Goal: Task Accomplishment & Management: Manage account settings

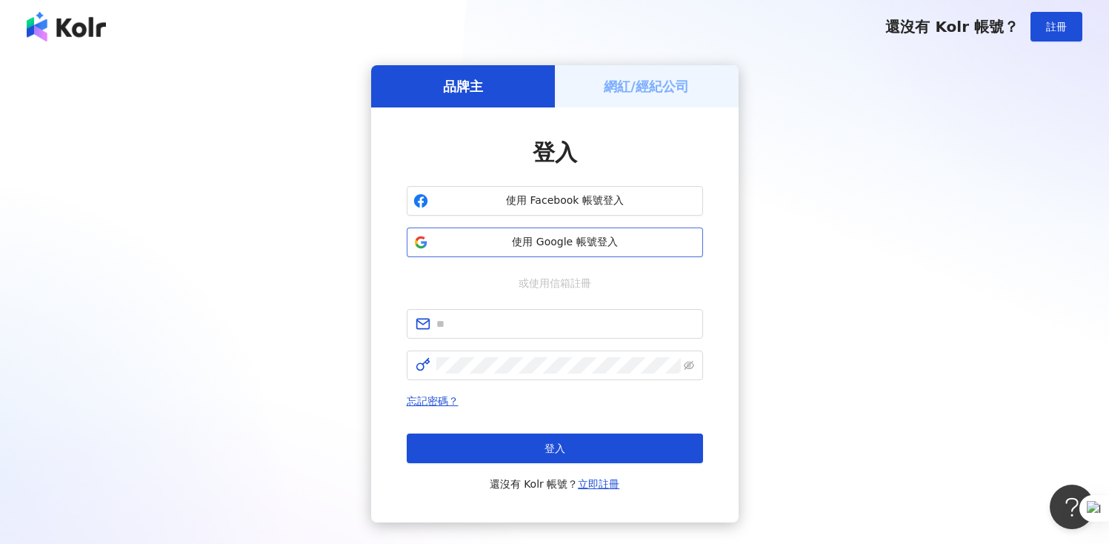
click at [522, 247] on span "使用 Google 帳號登入" at bounding box center [565, 242] width 262 height 15
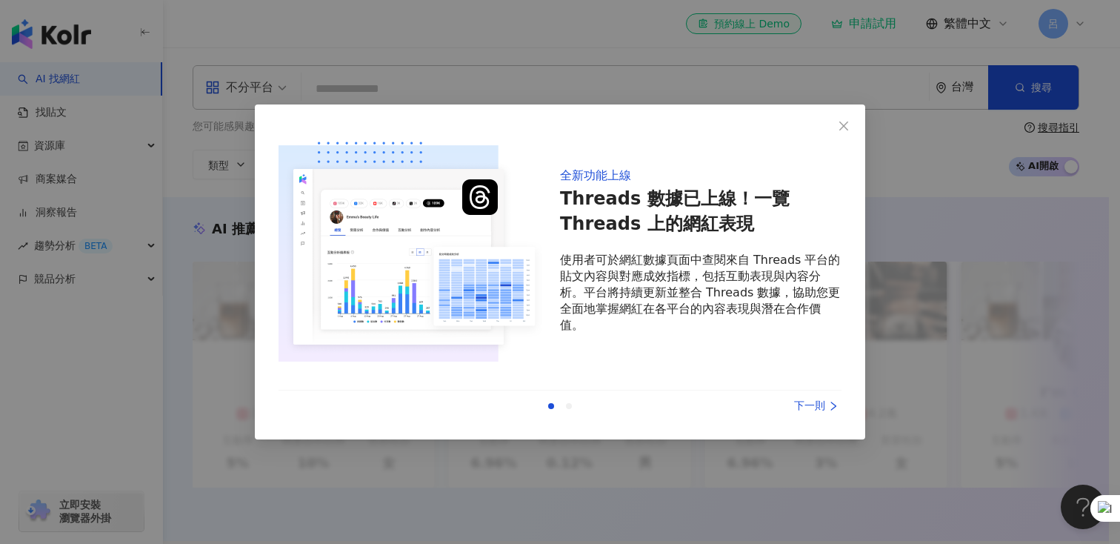
click at [811, 405] on div "下一則" at bounding box center [786, 406] width 111 height 16
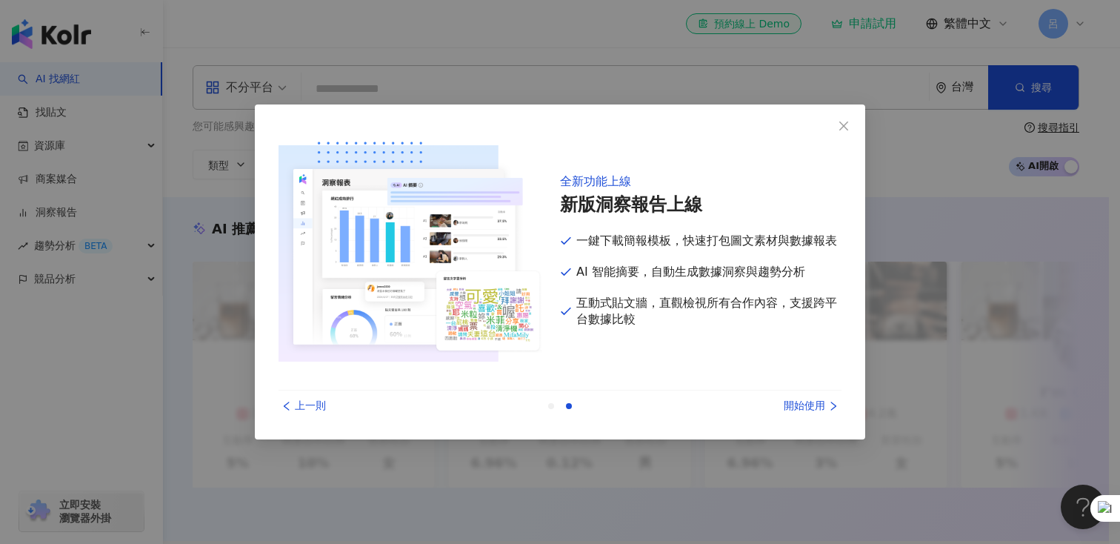
click at [811, 405] on div "開始使用" at bounding box center [786, 406] width 111 height 16
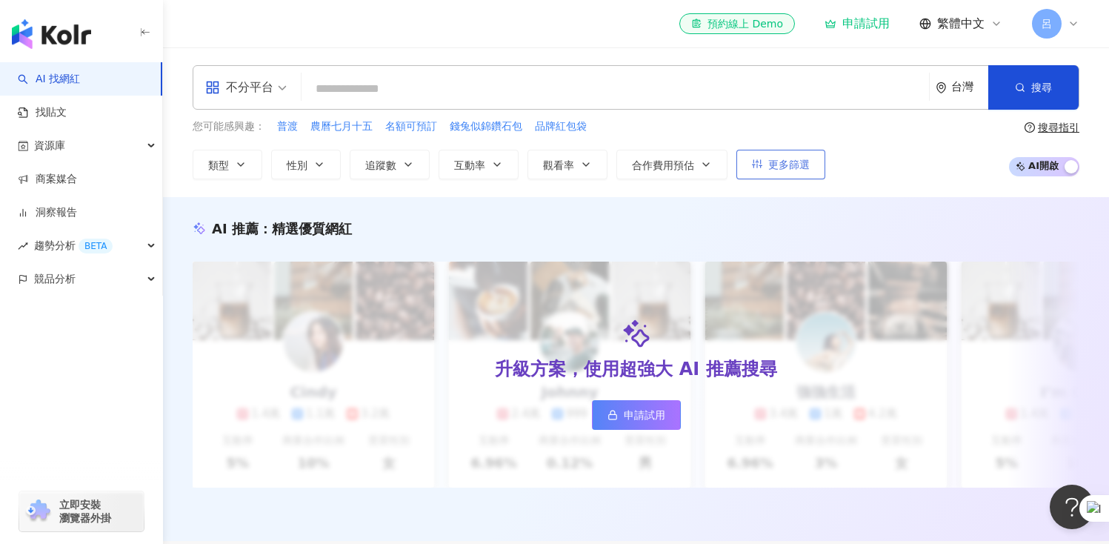
click at [800, 150] on button "更多篩選" at bounding box center [781, 165] width 89 height 30
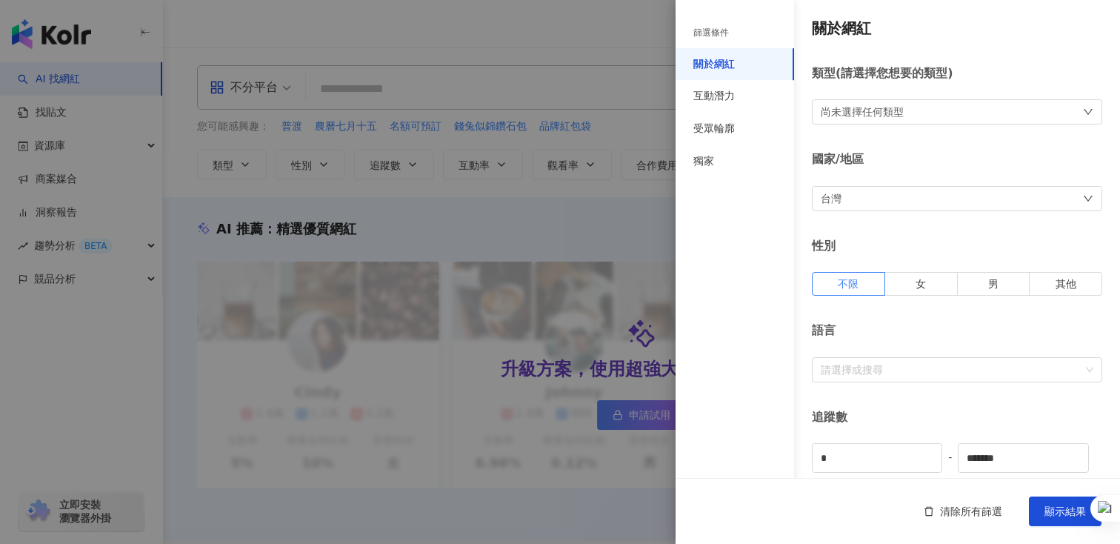
click at [553, 71] on div at bounding box center [560, 272] width 1120 height 544
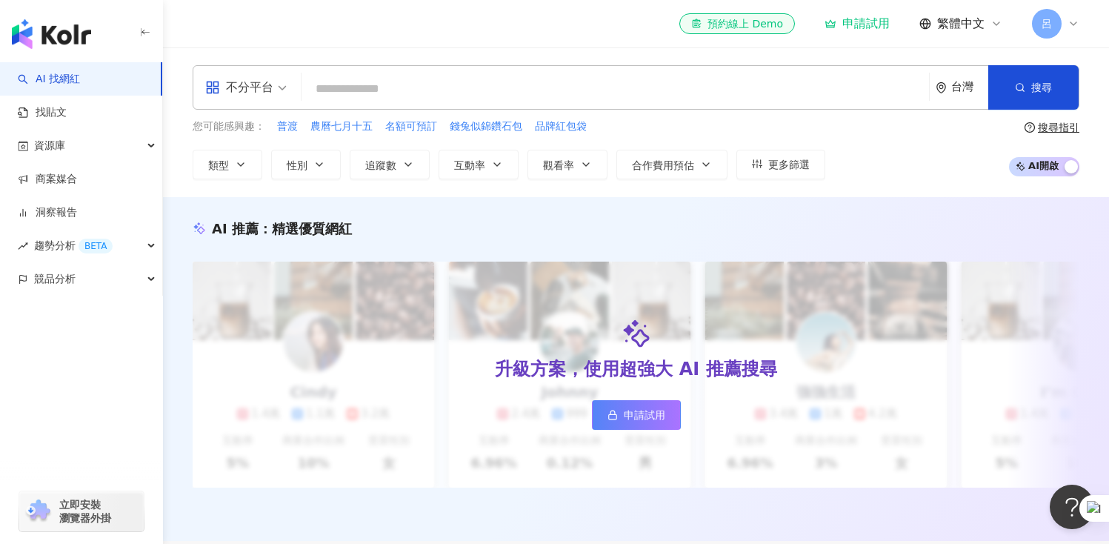
click at [1079, 18] on icon at bounding box center [1074, 24] width 12 height 12
click at [902, 52] on div "不分平台 台灣 搜尋 您可能感興趣： 普渡 農曆七月十五 名額可預訂 錢兔似錦鑽石包 品牌紅包袋 類型 性別 追蹤數 互動率 觀看率 合作費用預估 更多篩選 …" at bounding box center [636, 122] width 946 height 150
click at [1049, 16] on span "呂" at bounding box center [1047, 24] width 10 height 16
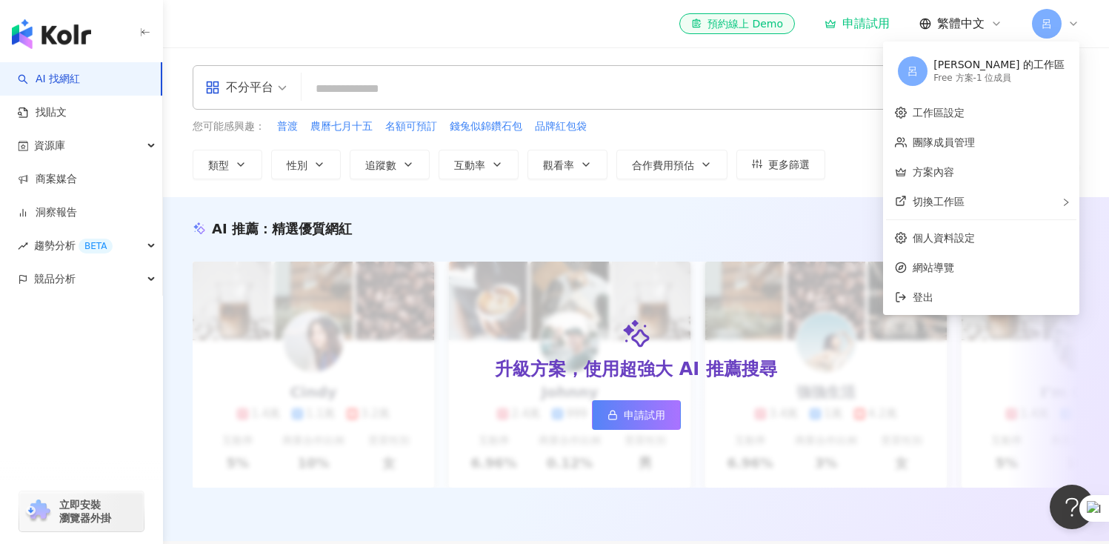
click at [829, 98] on input "search" at bounding box center [616, 89] width 616 height 28
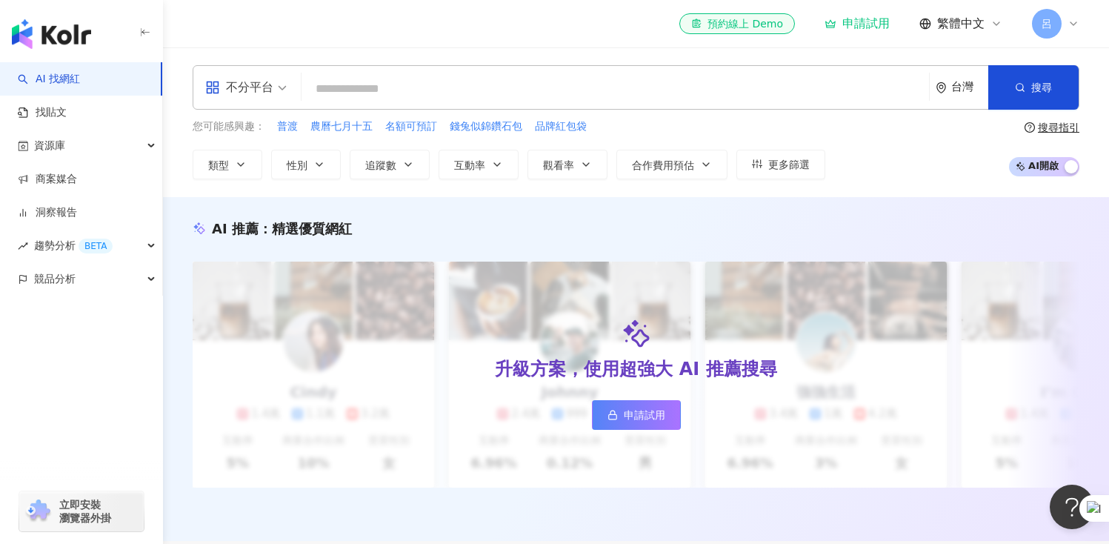
click at [1028, 30] on div "el-icon-cs 預約線上 Demo 申請試用 繁體中文 呂" at bounding box center [879, 24] width 400 height 30
click at [1042, 26] on span "呂" at bounding box center [1047, 24] width 10 height 16
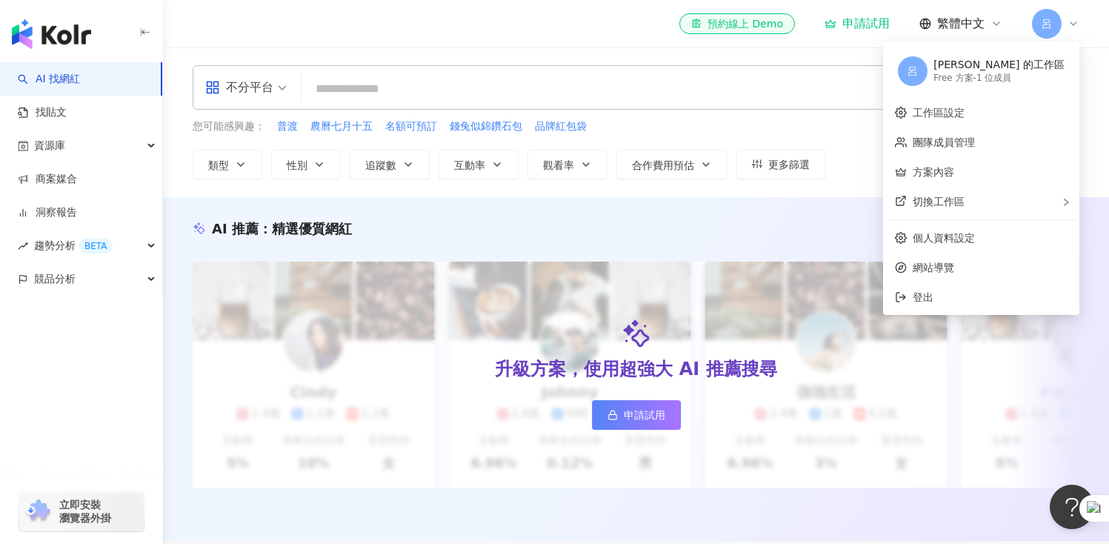
click at [918, 72] on span "呂" at bounding box center [913, 71] width 10 height 16
click at [1005, 69] on div "[PERSON_NAME] 的工作區" at bounding box center [999, 65] width 131 height 15
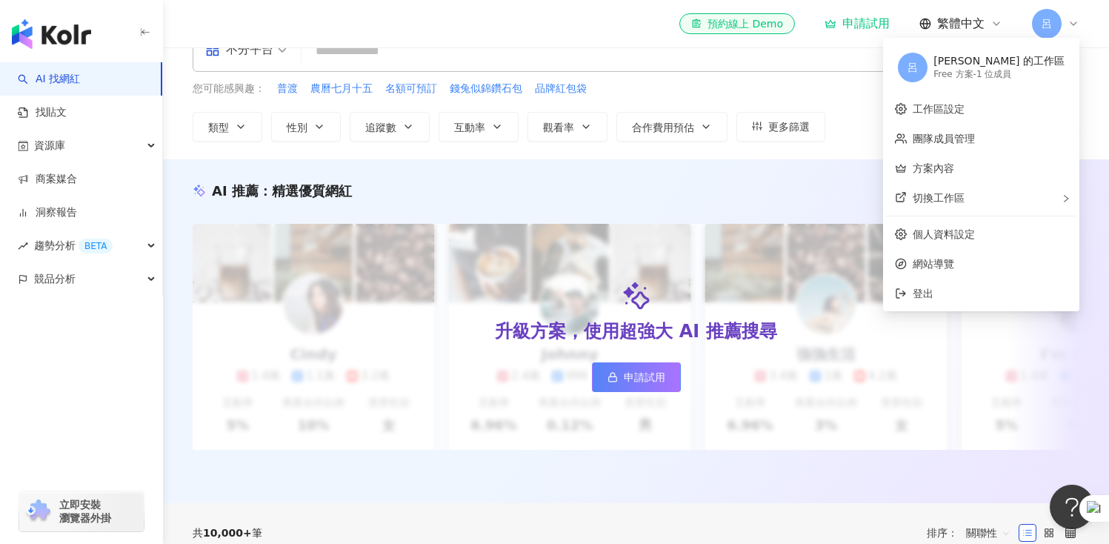
scroll to position [61, 0]
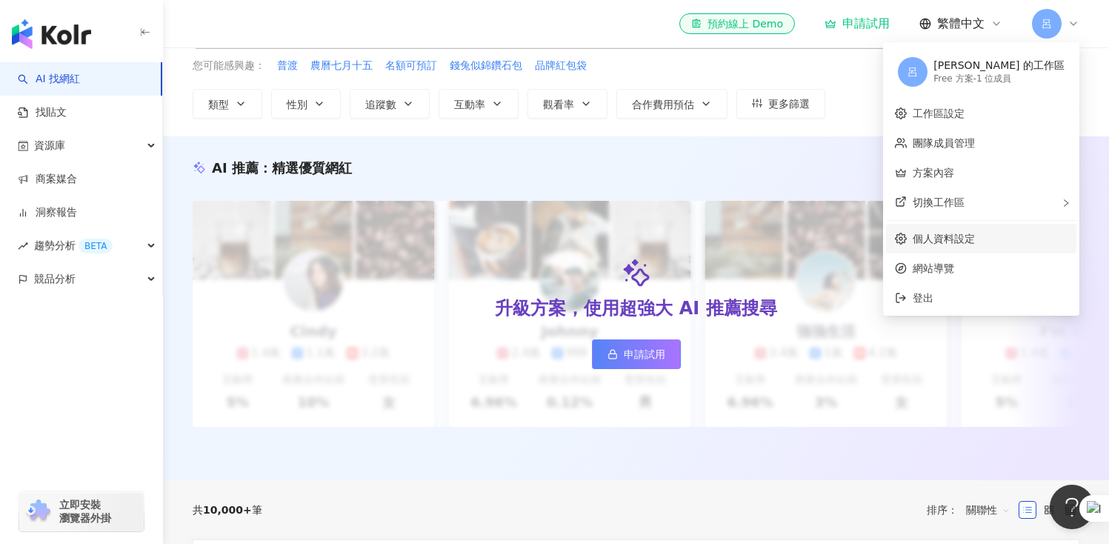
click at [975, 236] on link "個人資料設定" at bounding box center [944, 239] width 62 height 12
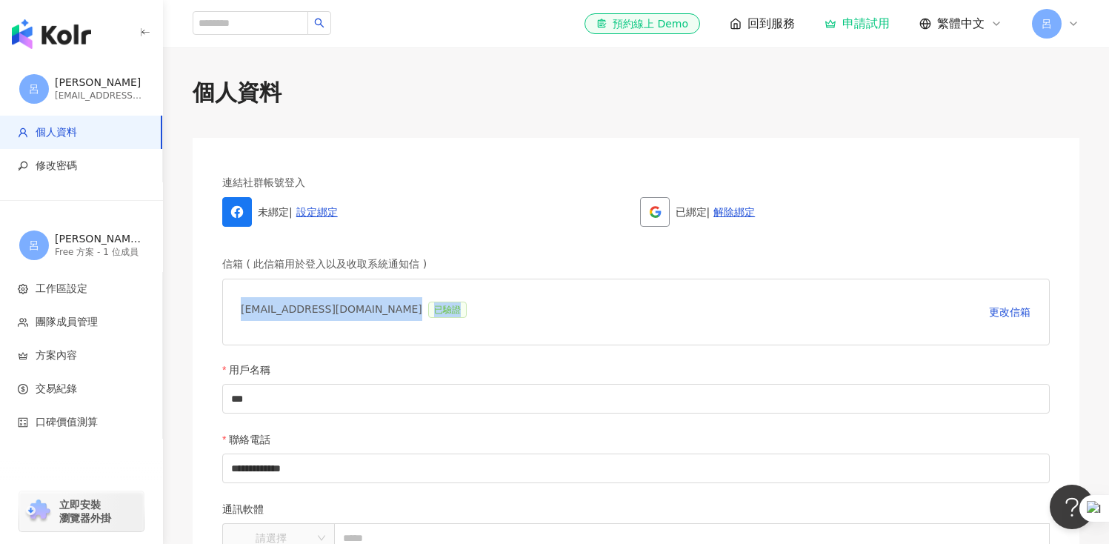
drag, startPoint x: 394, startPoint y: 312, endPoint x: 216, endPoint y: 315, distance: 178.6
copy div "[EMAIL_ADDRESS][DOMAIN_NAME] 已驗證"
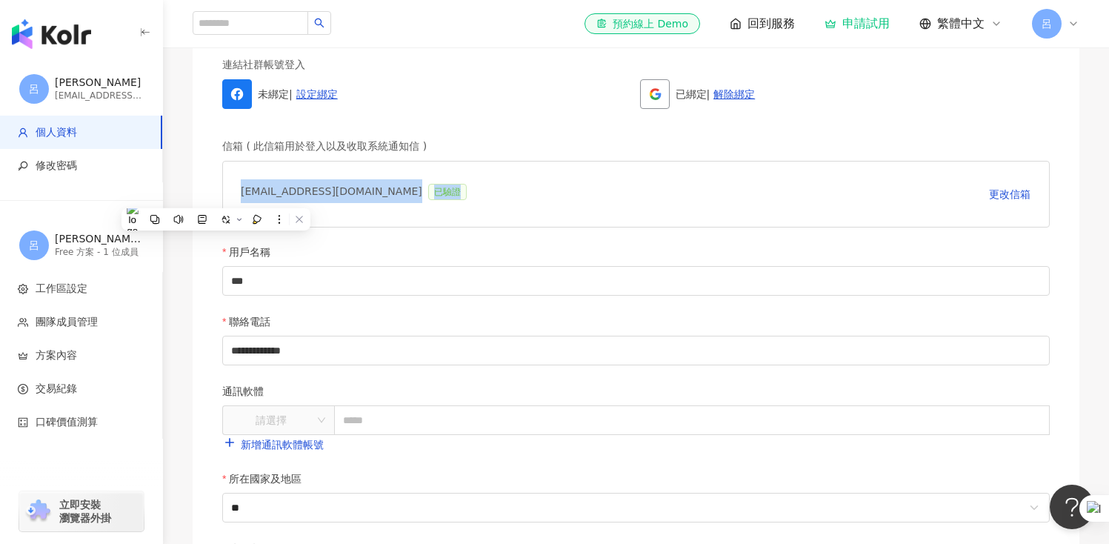
scroll to position [209, 0]
